Goal: Information Seeking & Learning: Learn about a topic

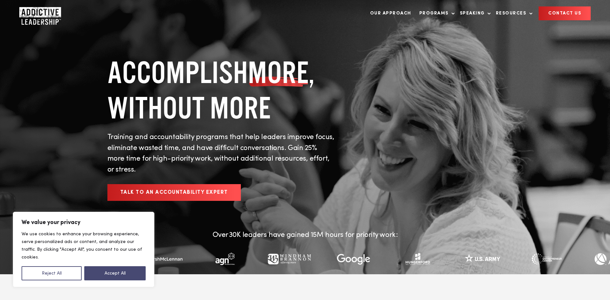
click at [64, 275] on button "Reject All" at bounding box center [52, 273] width 60 height 14
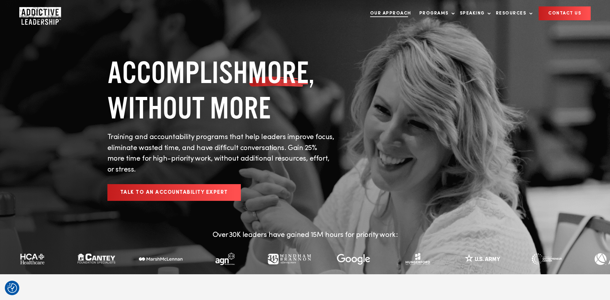
click at [402, 11] on link "Our Approach" at bounding box center [391, 13] width 48 height 13
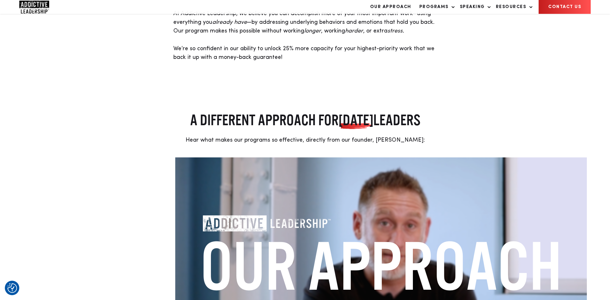
scroll to position [32, 0]
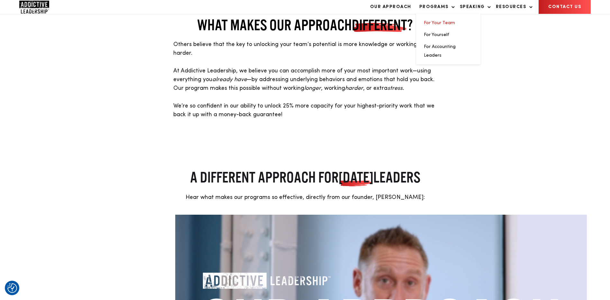
click at [437, 25] on link "For Your Team" at bounding box center [439, 23] width 31 height 5
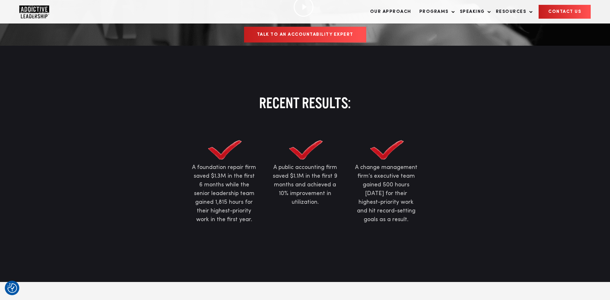
scroll to position [418, 0]
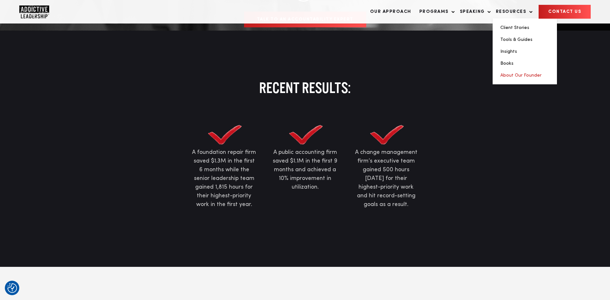
click at [519, 77] on link "About Our Founder" at bounding box center [520, 75] width 41 height 5
